Goal: Task Accomplishment & Management: Use online tool/utility

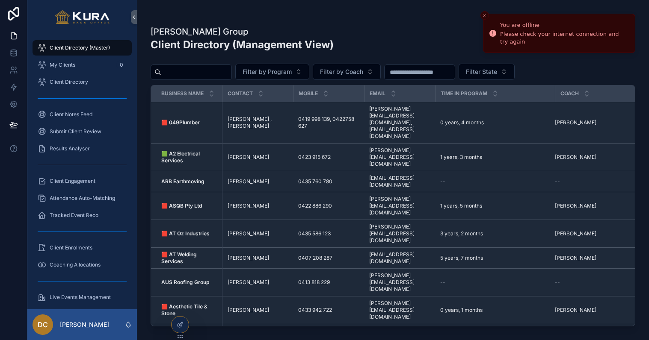
scroll to position [3, 0]
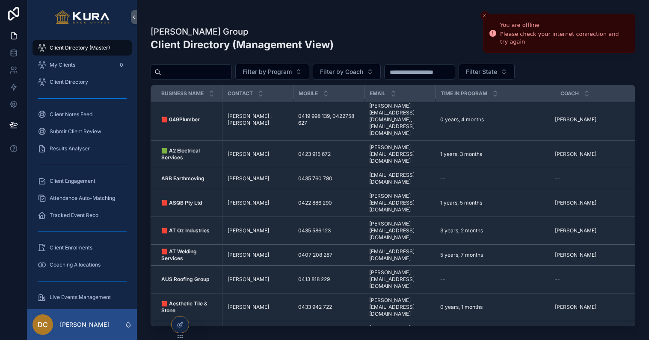
drag, startPoint x: 417, startPoint y: 38, endPoint x: 406, endPoint y: 43, distance: 12.6
click at [417, 38] on div "[PERSON_NAME] Group Client Directory (Management View) Export New Client" at bounding box center [393, 42] width 484 height 33
click at [81, 201] on span "Attendance Auto-Matching" at bounding box center [82, 198] width 65 height 7
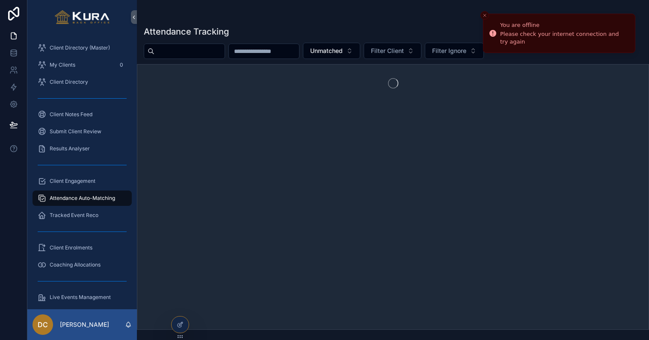
click at [80, 199] on span "Attendance Auto-Matching" at bounding box center [82, 198] width 65 height 7
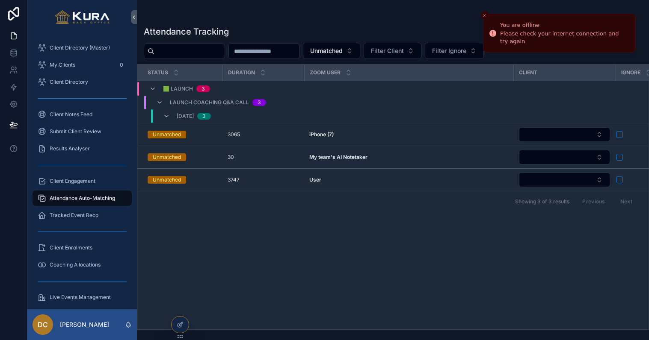
click at [605, 23] on div "You are offline" at bounding box center [564, 25] width 128 height 9
click at [592, 37] on div "Please check your internet connection and try again" at bounding box center [564, 37] width 128 height 15
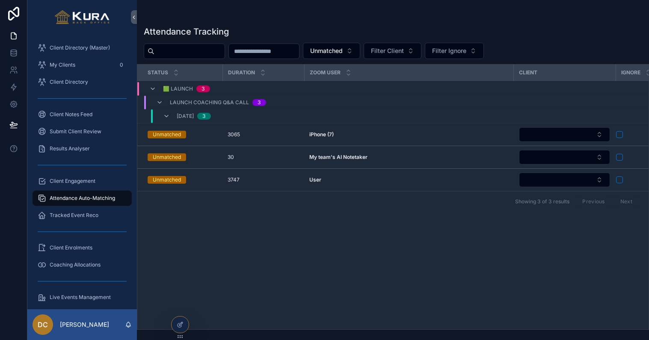
click at [617, 136] on button "scrollable content" at bounding box center [619, 134] width 7 height 7
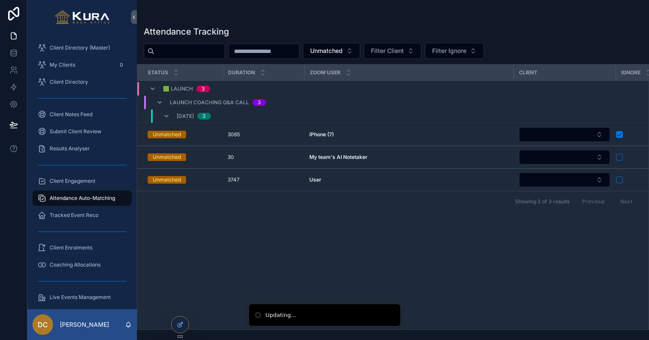
click at [620, 157] on button "scrollable content" at bounding box center [619, 157] width 7 height 7
click at [621, 177] on button "scrollable content" at bounding box center [619, 180] width 7 height 7
